Goal: Register for event/course

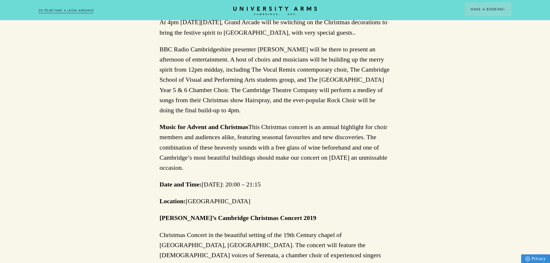
scroll to position [404, 0]
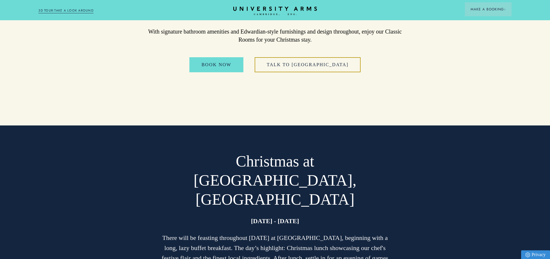
scroll to position [1048, 0]
